Goal: Find specific page/section: Find specific page/section

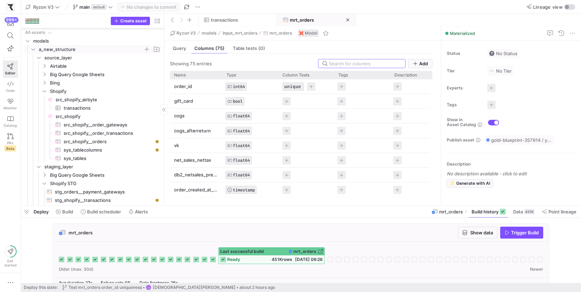
scroll to position [9, 0]
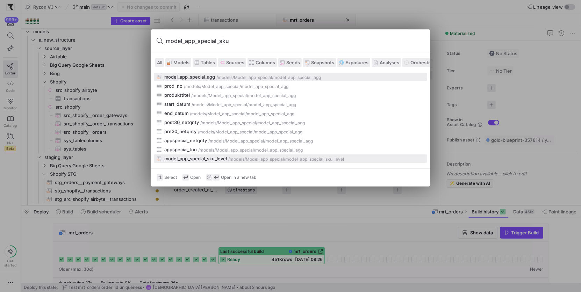
type input "model_app_special_sku"
click at [201, 158] on div "model_app_special_sku_level" at bounding box center [195, 159] width 63 height 6
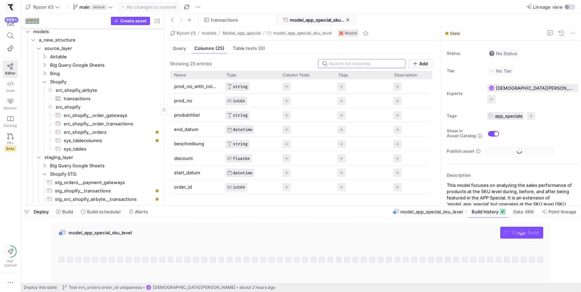
scroll to position [217, 0]
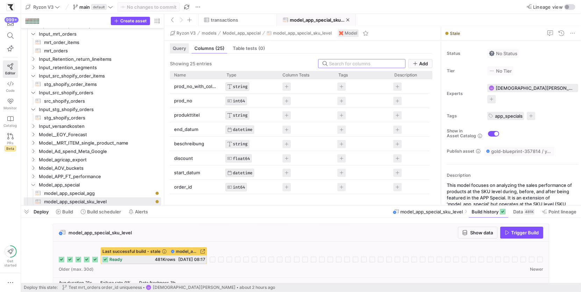
click at [182, 49] on span "Query" at bounding box center [179, 48] width 13 height 5
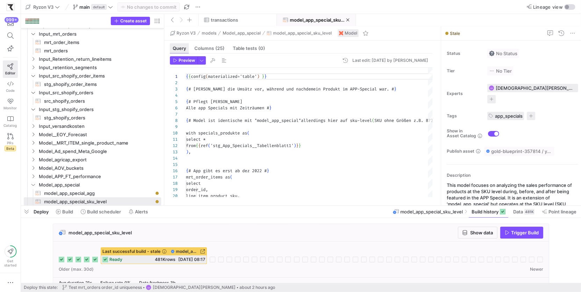
scroll to position [63, 0]
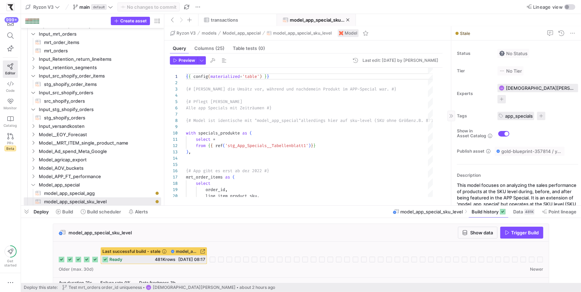
drag, startPoint x: 442, startPoint y: 141, endPoint x: 476, endPoint y: 141, distance: 34.6
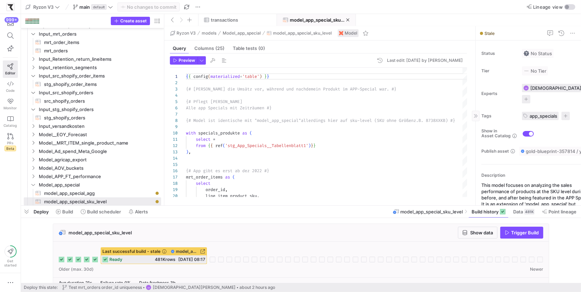
click at [165, 144] on div "Preview Last edit: [DATE] by [PERSON_NAME] 1 2 3 4 5 6 7 8 9 10 11 12 13 14 15 …" at bounding box center [318, 127] width 308 height 147
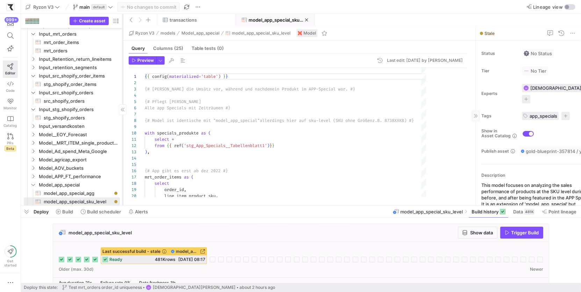
drag, startPoint x: 164, startPoint y: 144, endPoint x: 117, endPoint y: 145, distance: 46.9
click at [123, 145] on div at bounding box center [123, 110] width 0 height 192
